Goal: Task Accomplishment & Management: Use online tool/utility

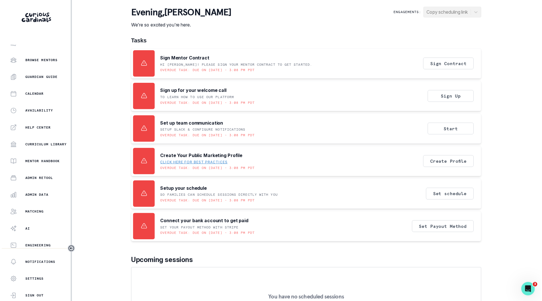
scroll to position [44, 0]
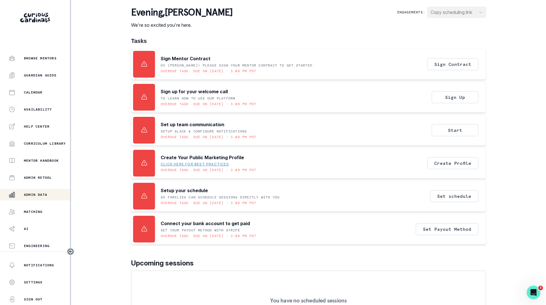
click at [28, 193] on p "Admin Data" at bounding box center [35, 195] width 23 height 5
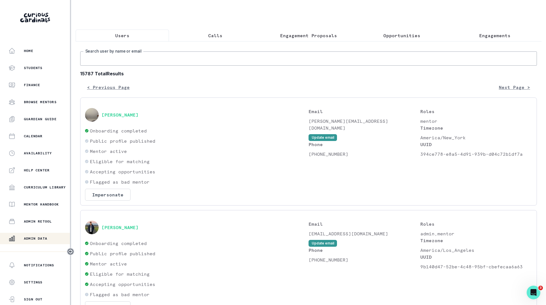
click at [129, 60] on input "Search user by name or email" at bounding box center [308, 58] width 457 height 14
type input "[PERSON_NAME]"
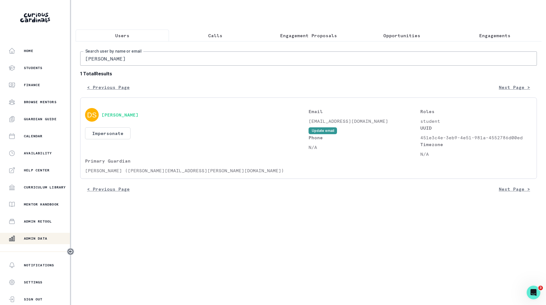
click at [124, 174] on p "[PERSON_NAME] ([PERSON_NAME][EMAIL_ADDRESS][PERSON_NAME][DOMAIN_NAME])" at bounding box center [197, 170] width 224 height 7
drag, startPoint x: 126, startPoint y: 175, endPoint x: 84, endPoint y: 177, distance: 42.1
click at [84, 177] on div "[PERSON_NAME] Impersonate Confirmation Are you sure? Impersonating means that w…" at bounding box center [308, 138] width 457 height 81
copy p "[PERSON_NAME]"
click at [124, 65] on input "[PERSON_NAME]" at bounding box center [308, 58] width 457 height 14
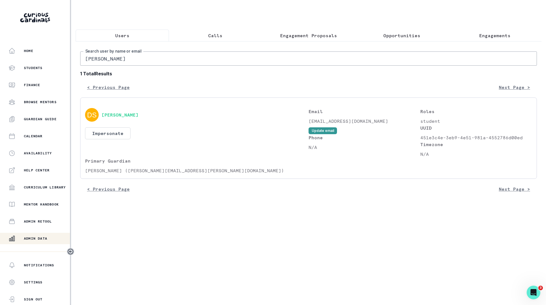
paste input "[PERSON_NAME]"
type input "[PERSON_NAME]"
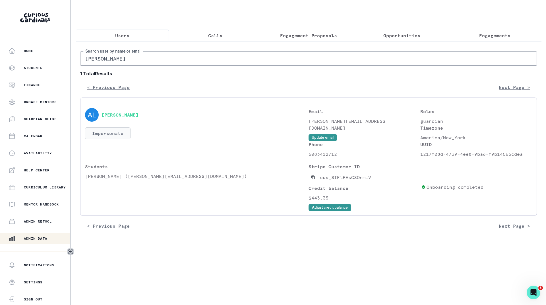
click at [108, 138] on button "Impersonate" at bounding box center [108, 133] width 46 height 12
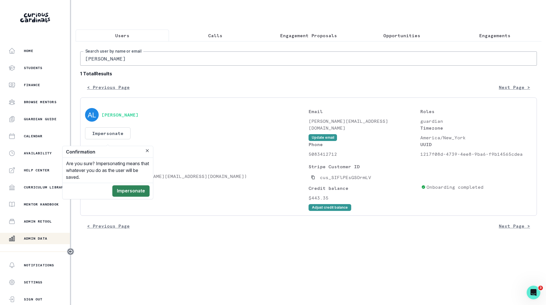
click at [139, 191] on button "Impersonate" at bounding box center [130, 190] width 37 height 11
